Goal: Transaction & Acquisition: Purchase product/service

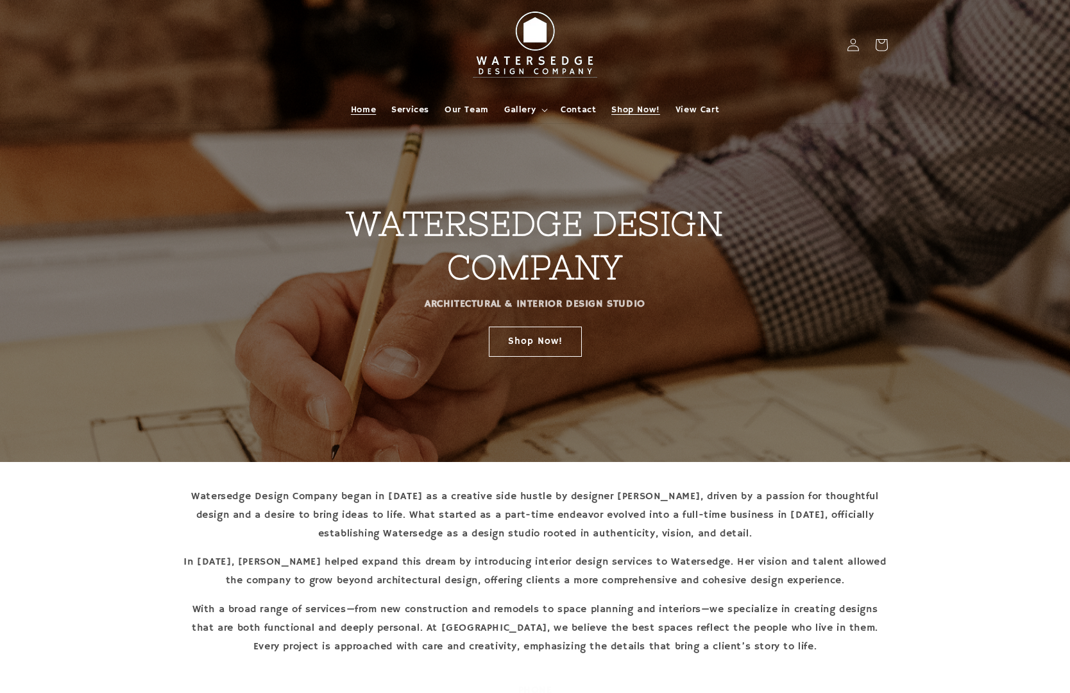
click at [636, 108] on span "Shop Now!" at bounding box center [635, 110] width 48 height 12
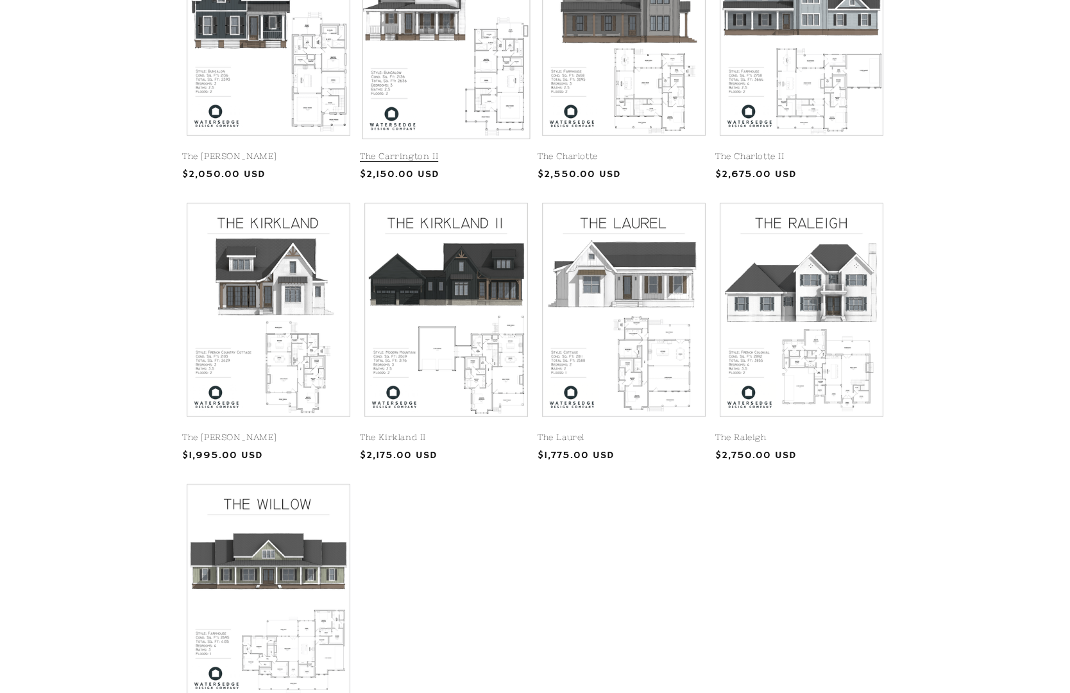
scroll to position [421, 0]
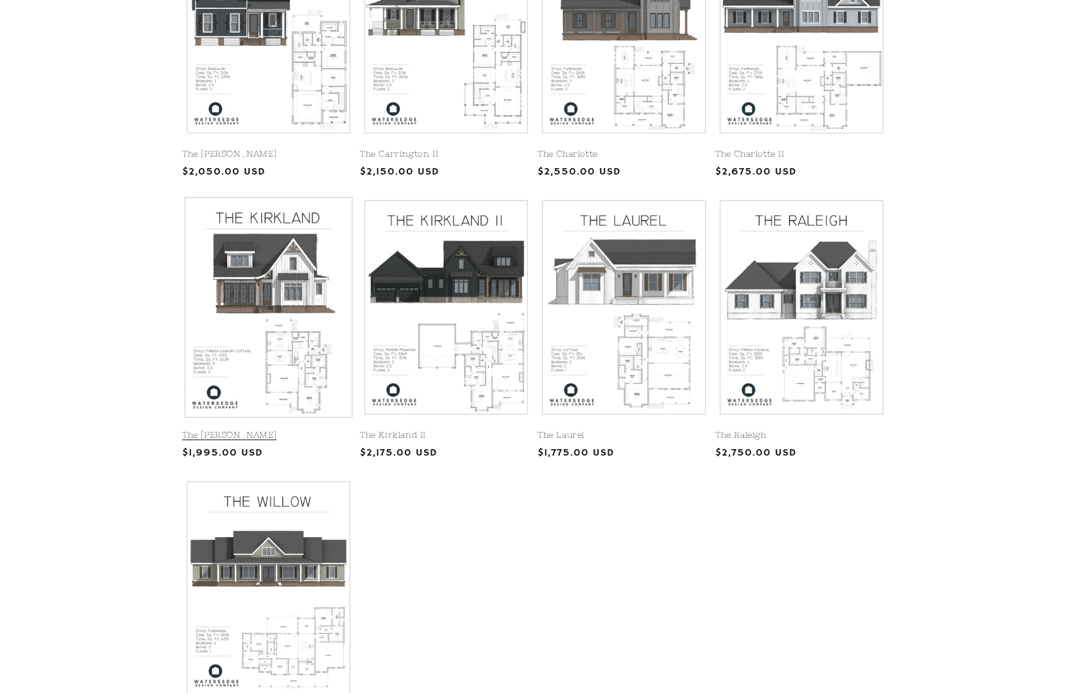
click at [264, 430] on link "The Kirkland" at bounding box center [268, 435] width 173 height 11
click at [267, 430] on link "The [PERSON_NAME]" at bounding box center [268, 435] width 173 height 11
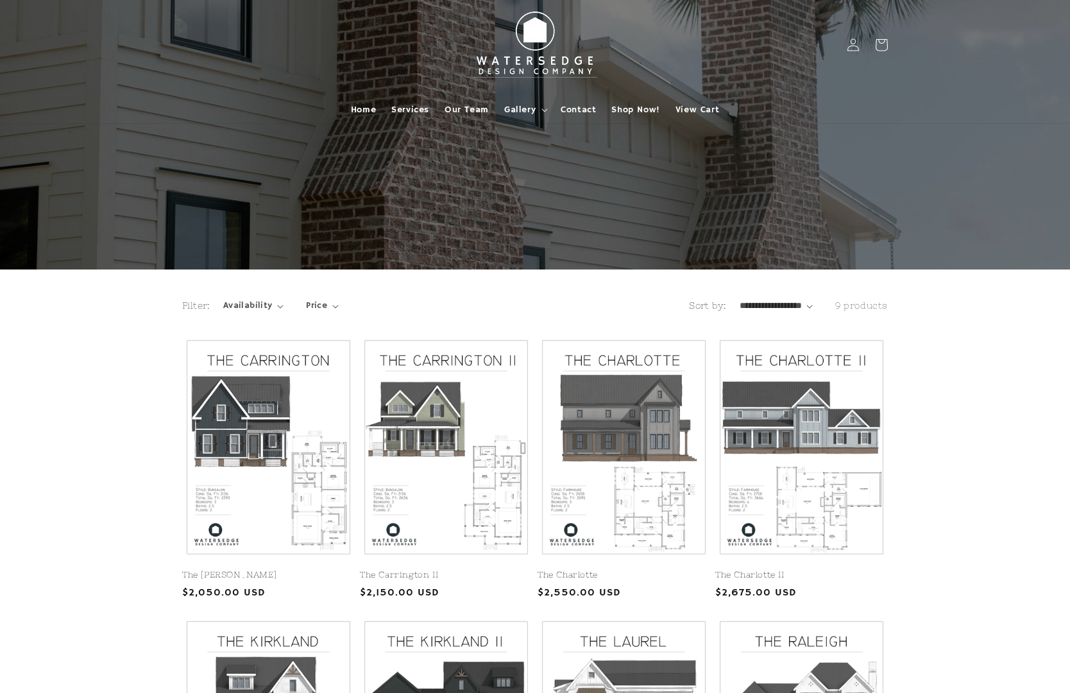
scroll to position [0, 0]
click at [700, 108] on span "View Cart" at bounding box center [697, 110] width 44 height 12
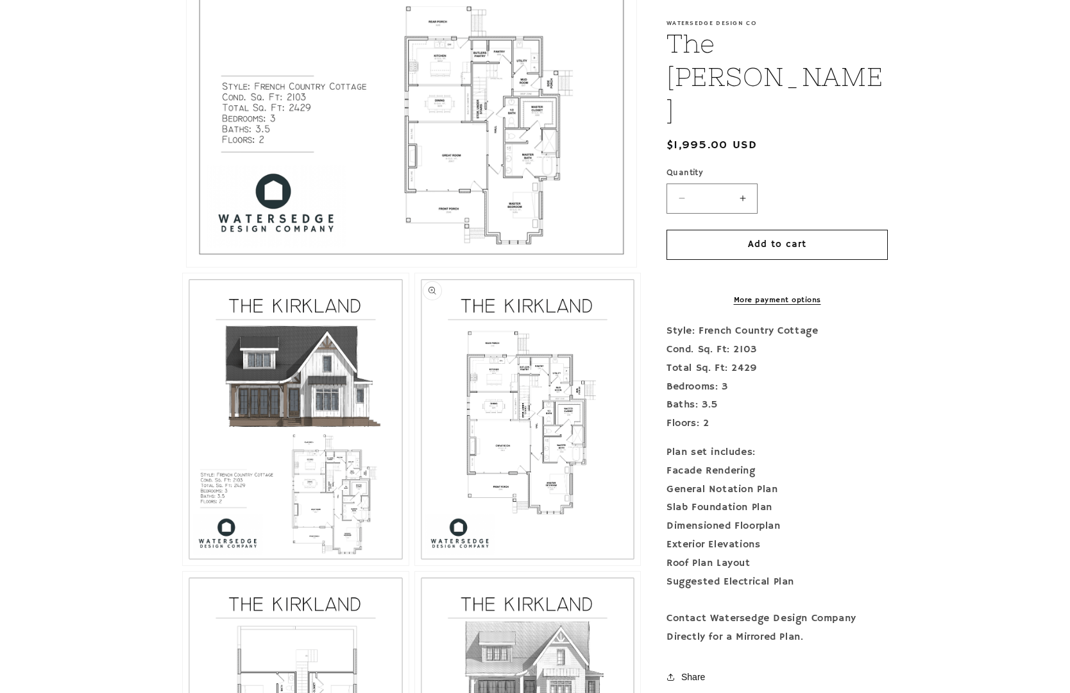
scroll to position [623, 0]
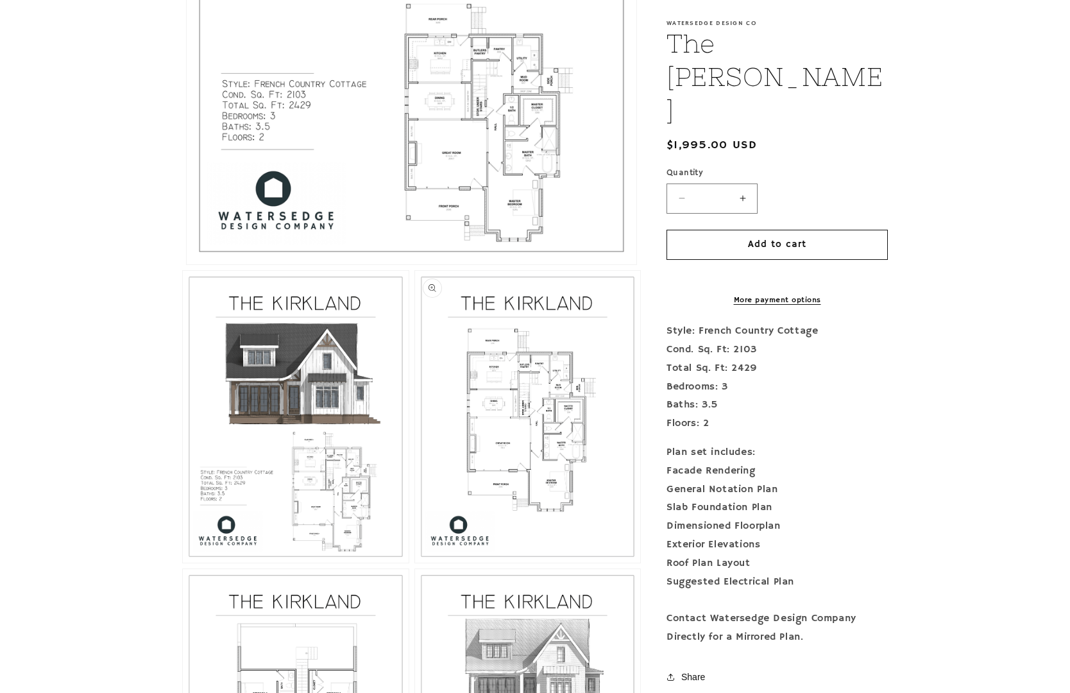
click at [415, 563] on button "Open media 3 in modal" at bounding box center [415, 563] width 0 height 0
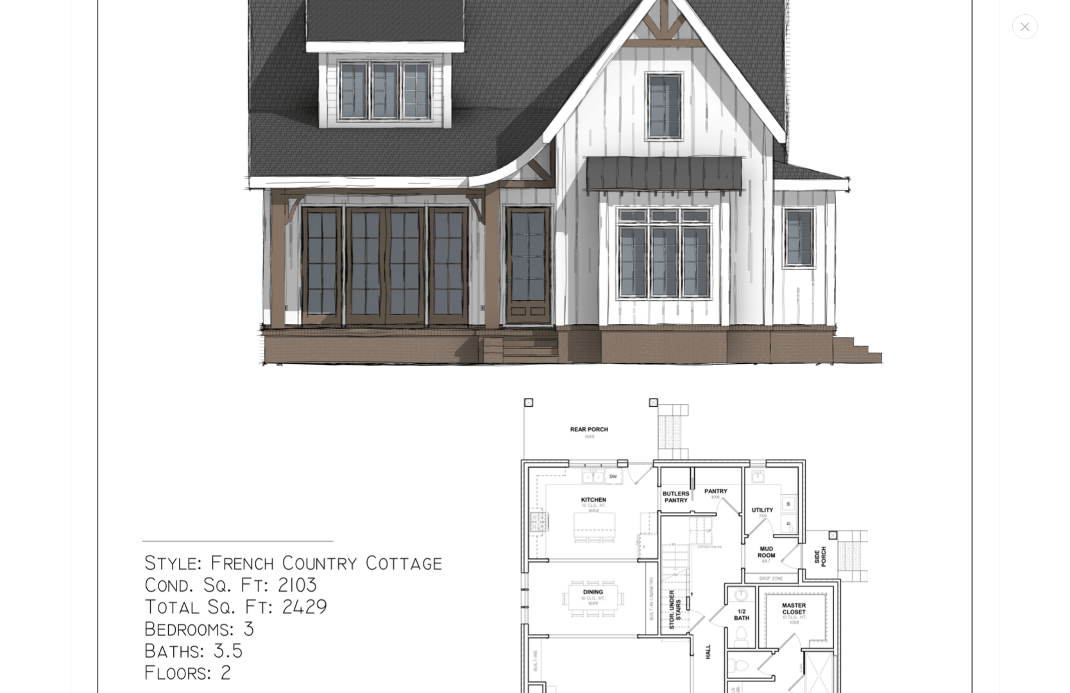
scroll to position [220, 0]
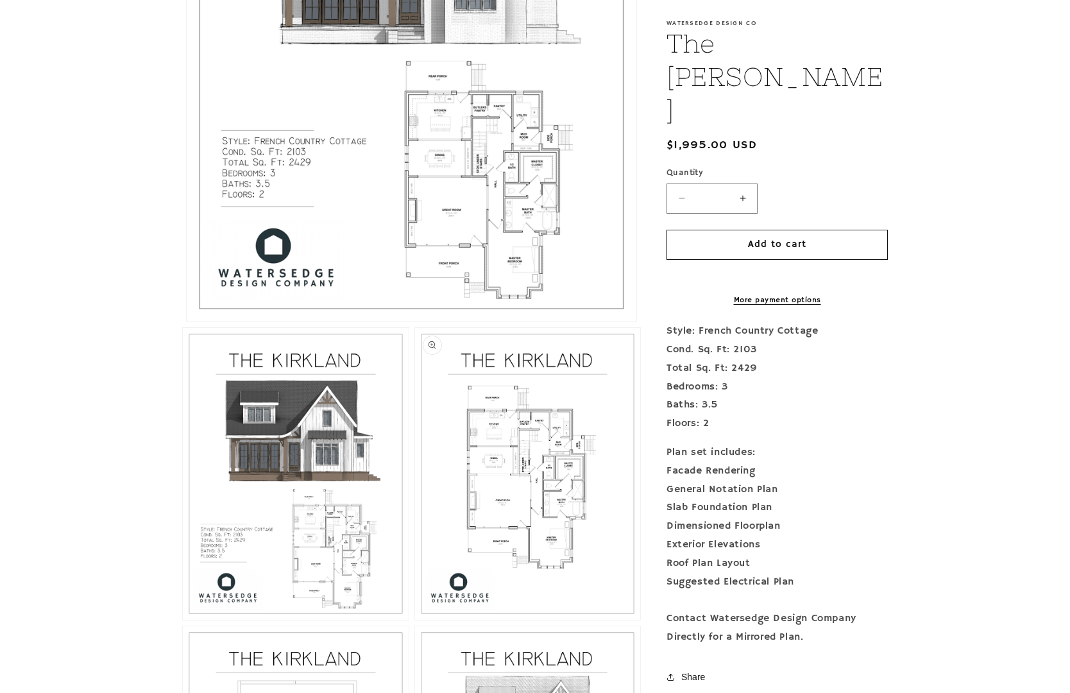
scroll to position [572, 0]
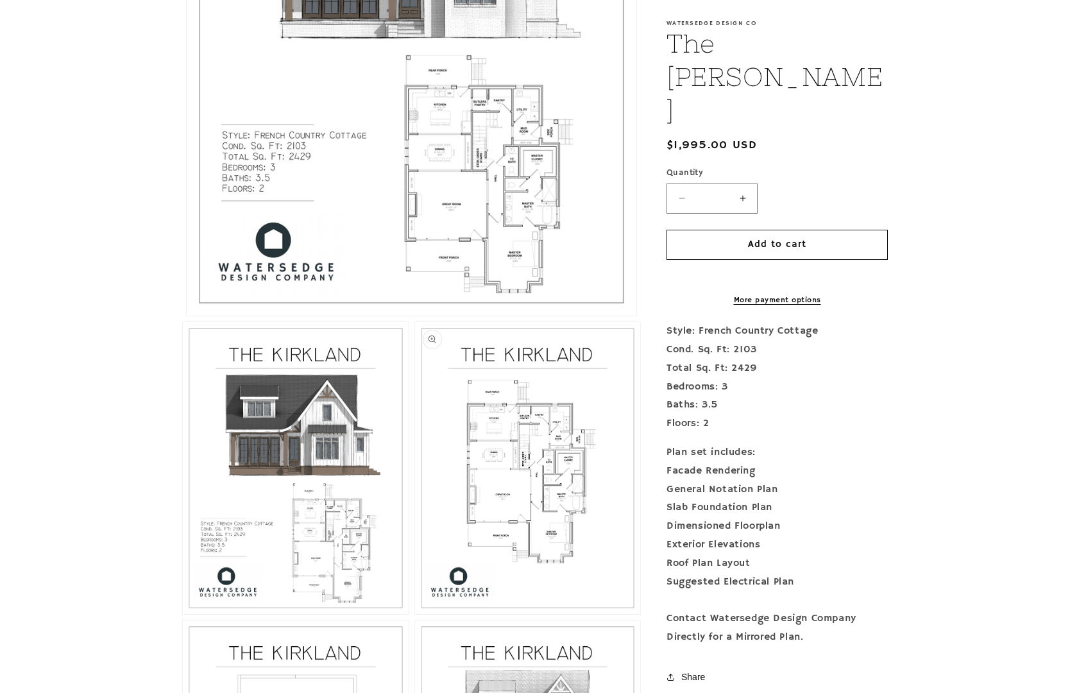
click at [415, 614] on button "Open media 3 in modal" at bounding box center [415, 614] width 0 height 0
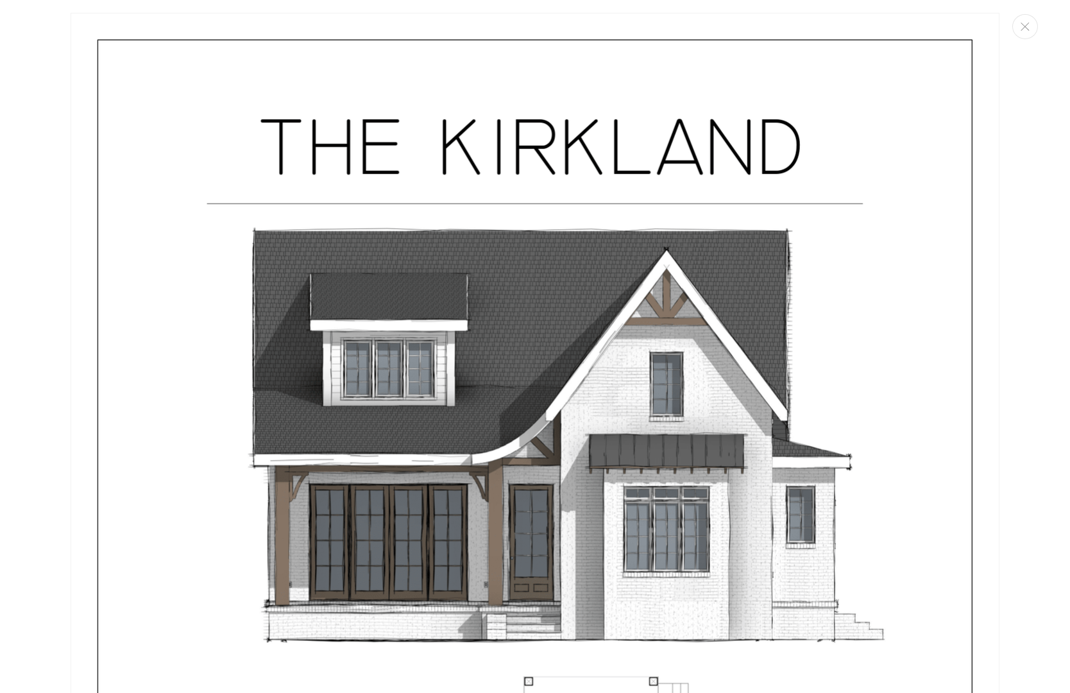
scroll to position [0, 0]
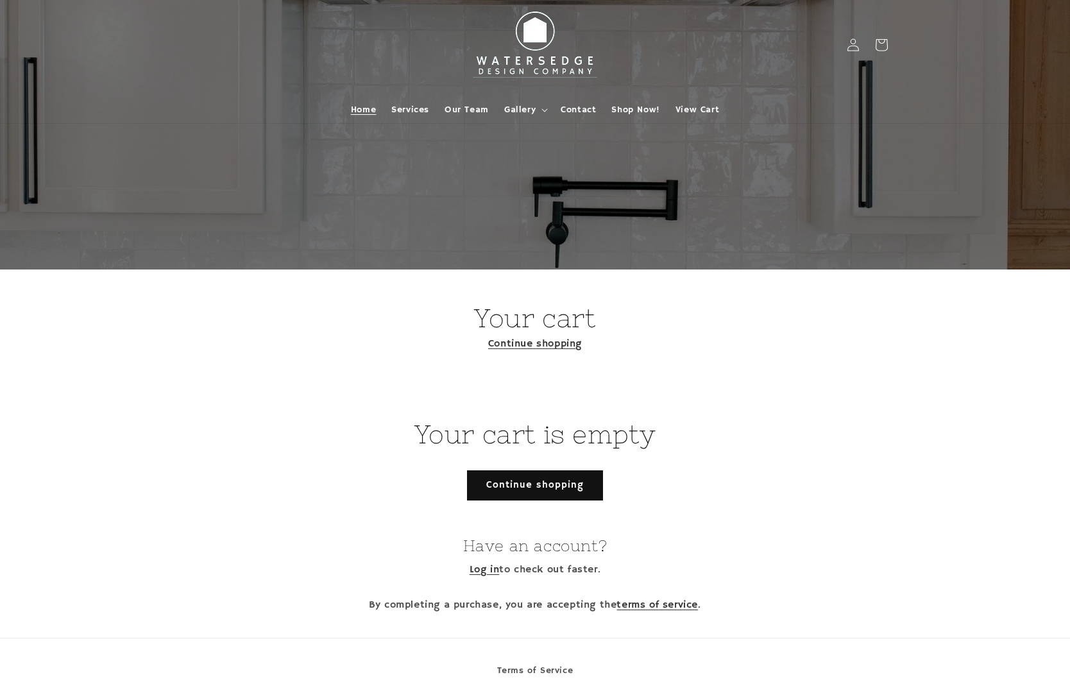
click at [366, 109] on span "Home" at bounding box center [363, 110] width 25 height 12
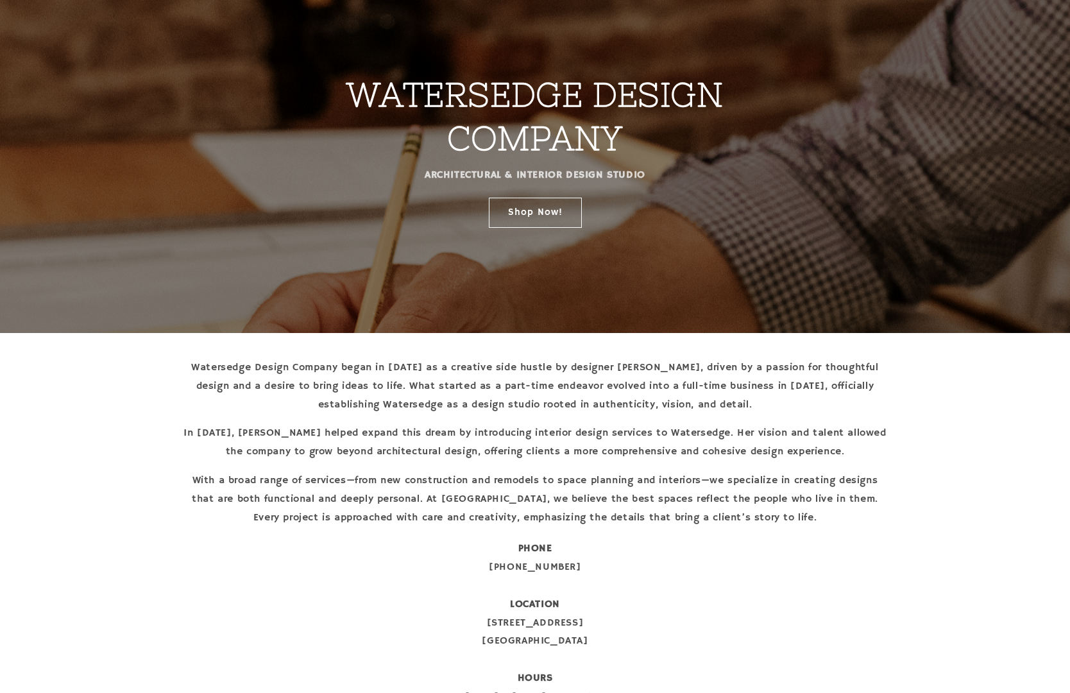
scroll to position [70, 0]
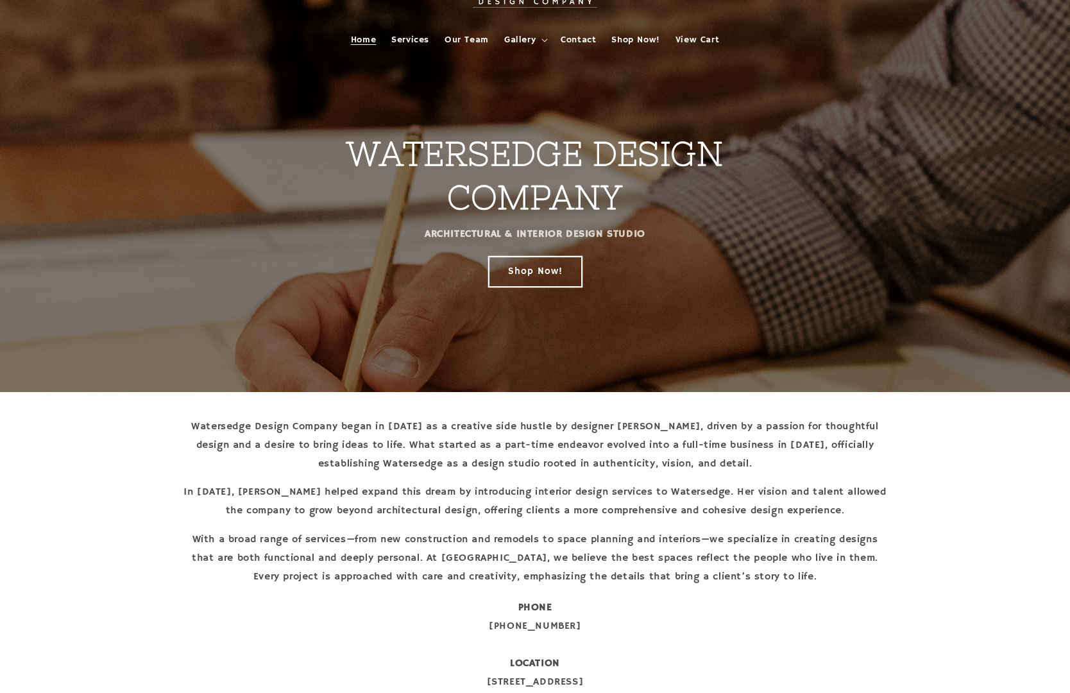
click at [545, 269] on link "Shop Now!" at bounding box center [535, 271] width 93 height 30
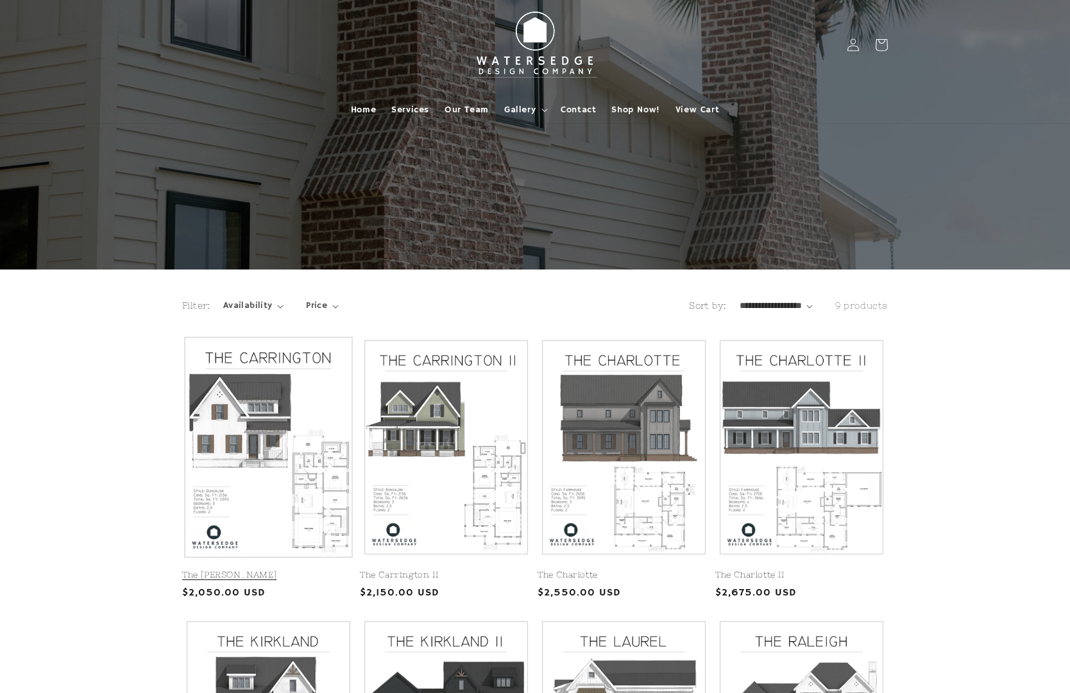
click at [307, 570] on link "The [PERSON_NAME]" at bounding box center [268, 575] width 173 height 11
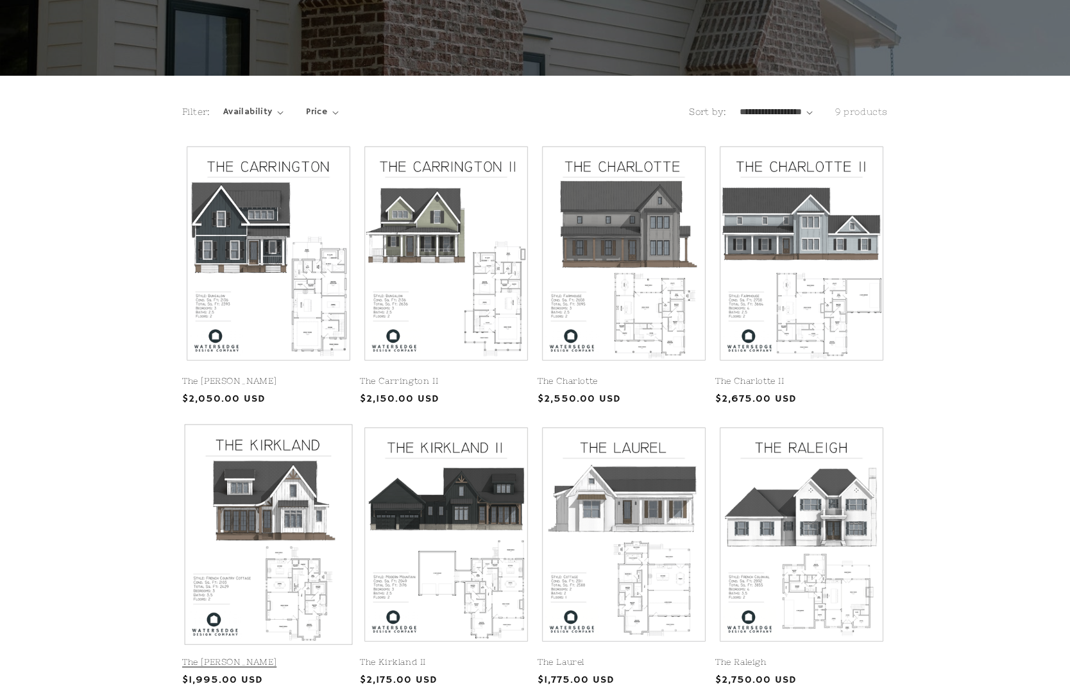
scroll to position [206, 0]
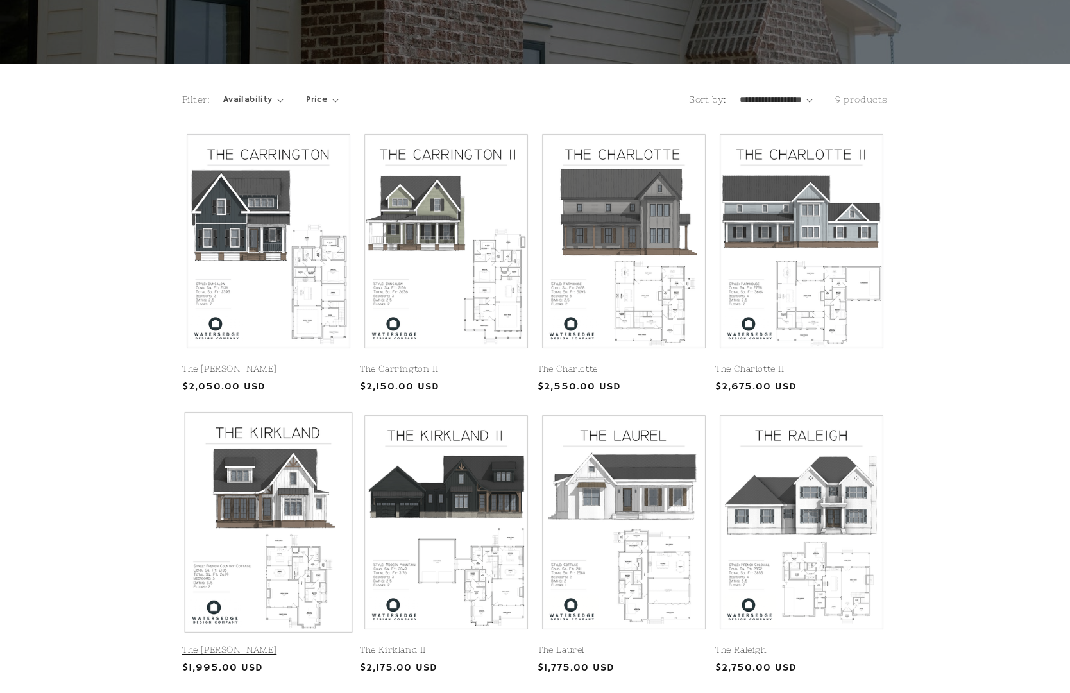
click at [264, 645] on link "The [PERSON_NAME]" at bounding box center [268, 650] width 173 height 11
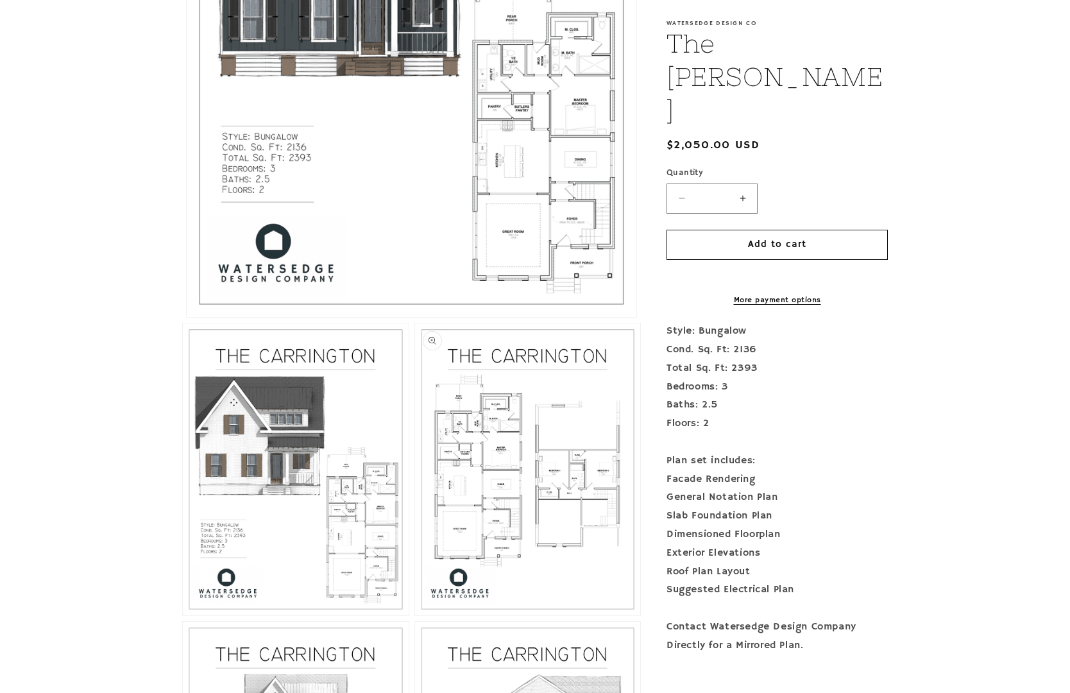
scroll to position [574, 0]
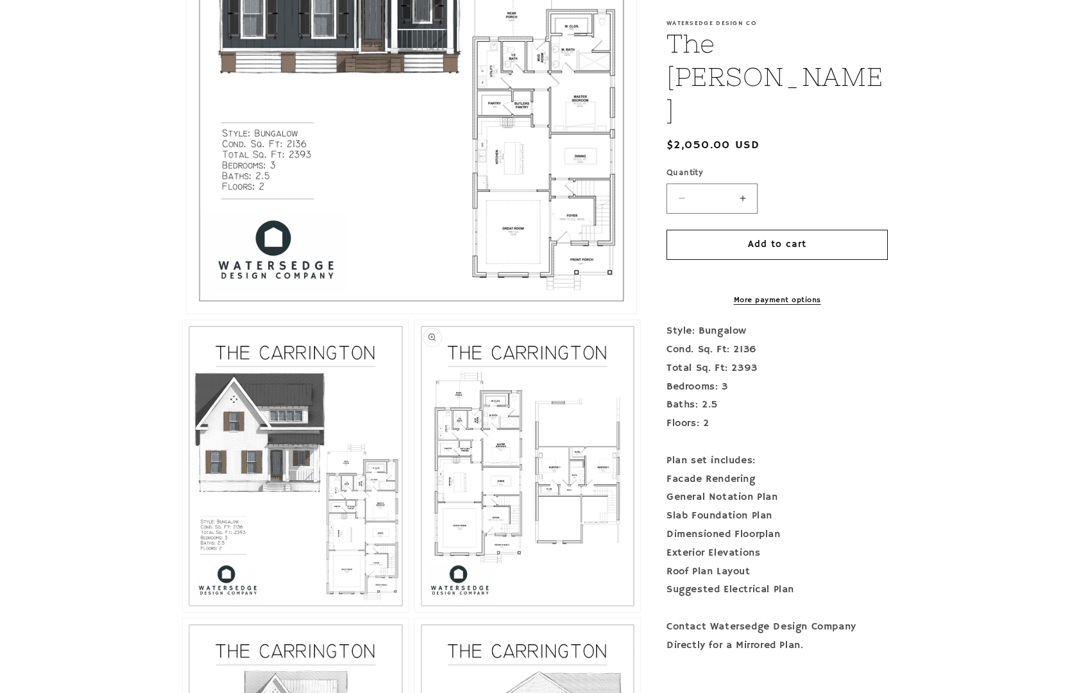
click at [415, 612] on button "Open media 3 in modal" at bounding box center [415, 612] width 0 height 0
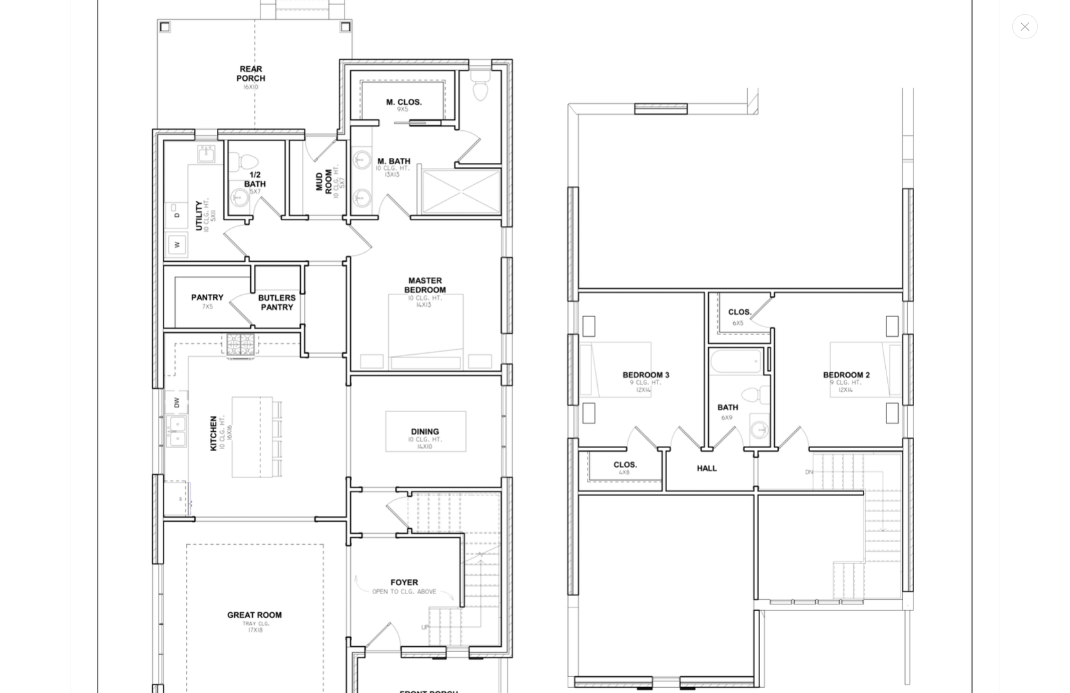
scroll to position [2657, 0]
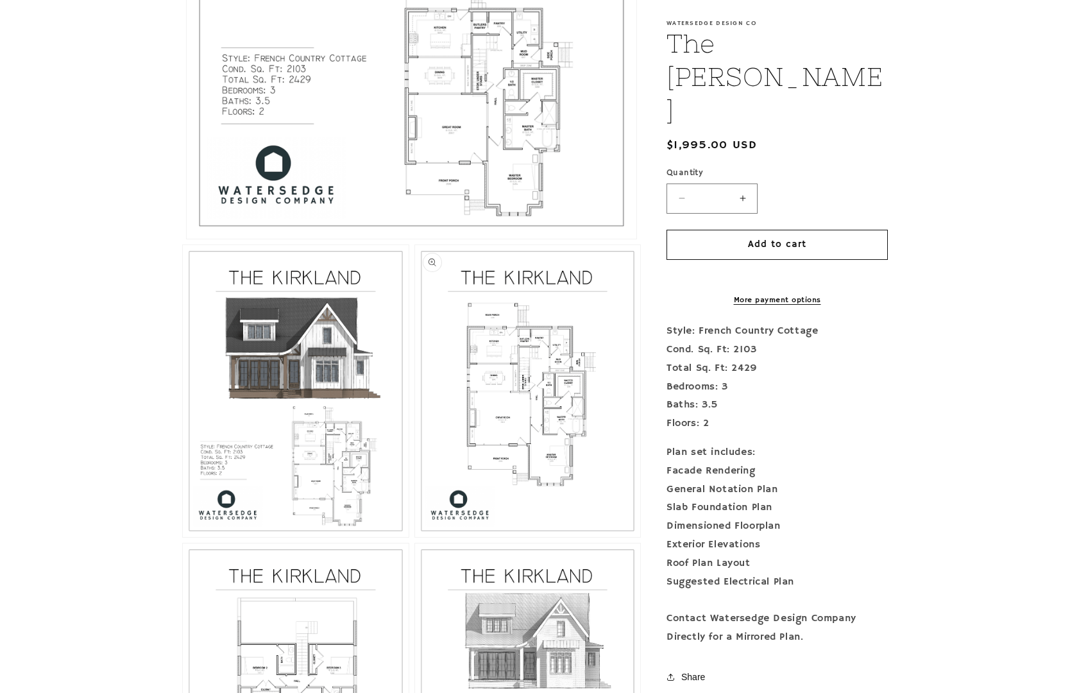
scroll to position [647, 1]
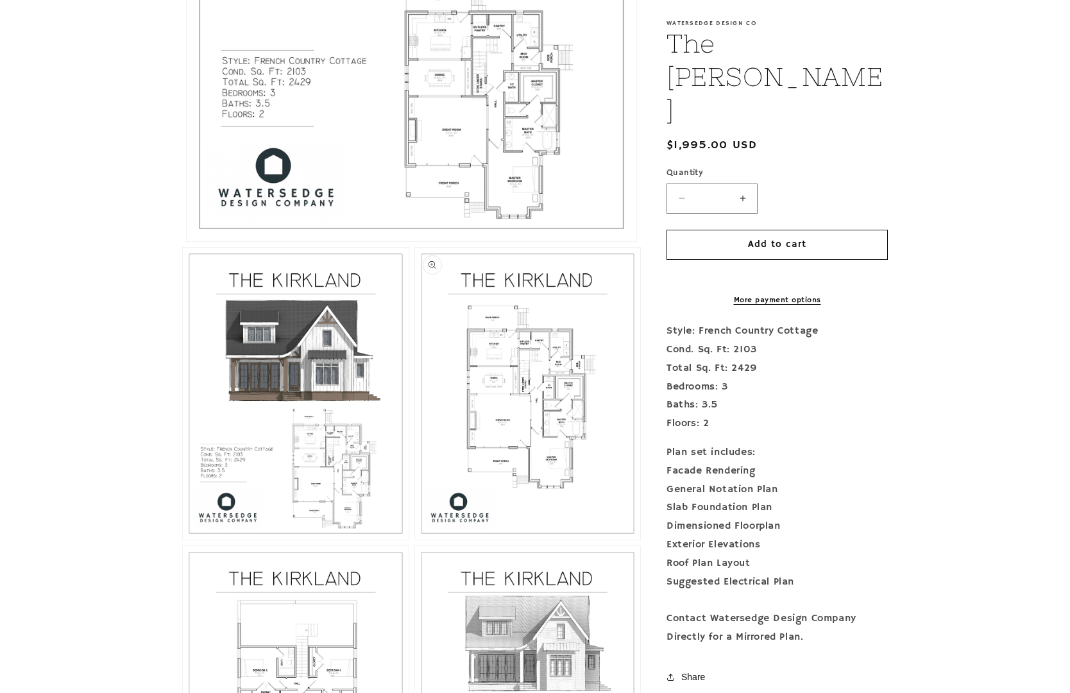
click at [415, 539] on button "Open media 3 in modal" at bounding box center [415, 539] width 0 height 0
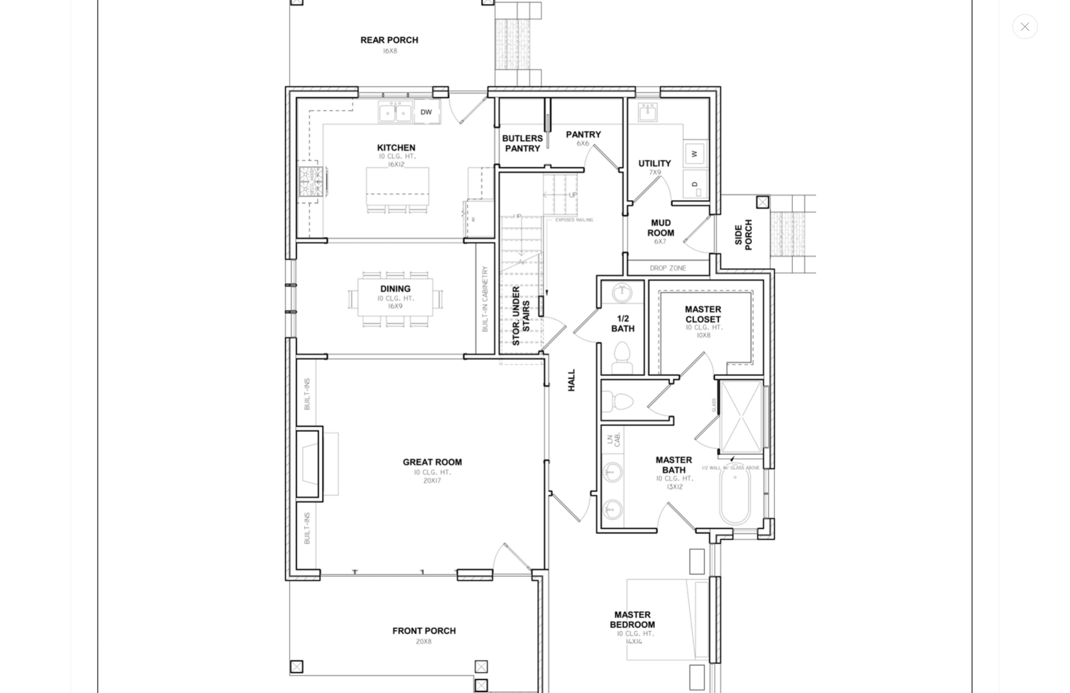
scroll to position [2685, 0]
